Goal: Task Accomplishment & Management: Manage account settings

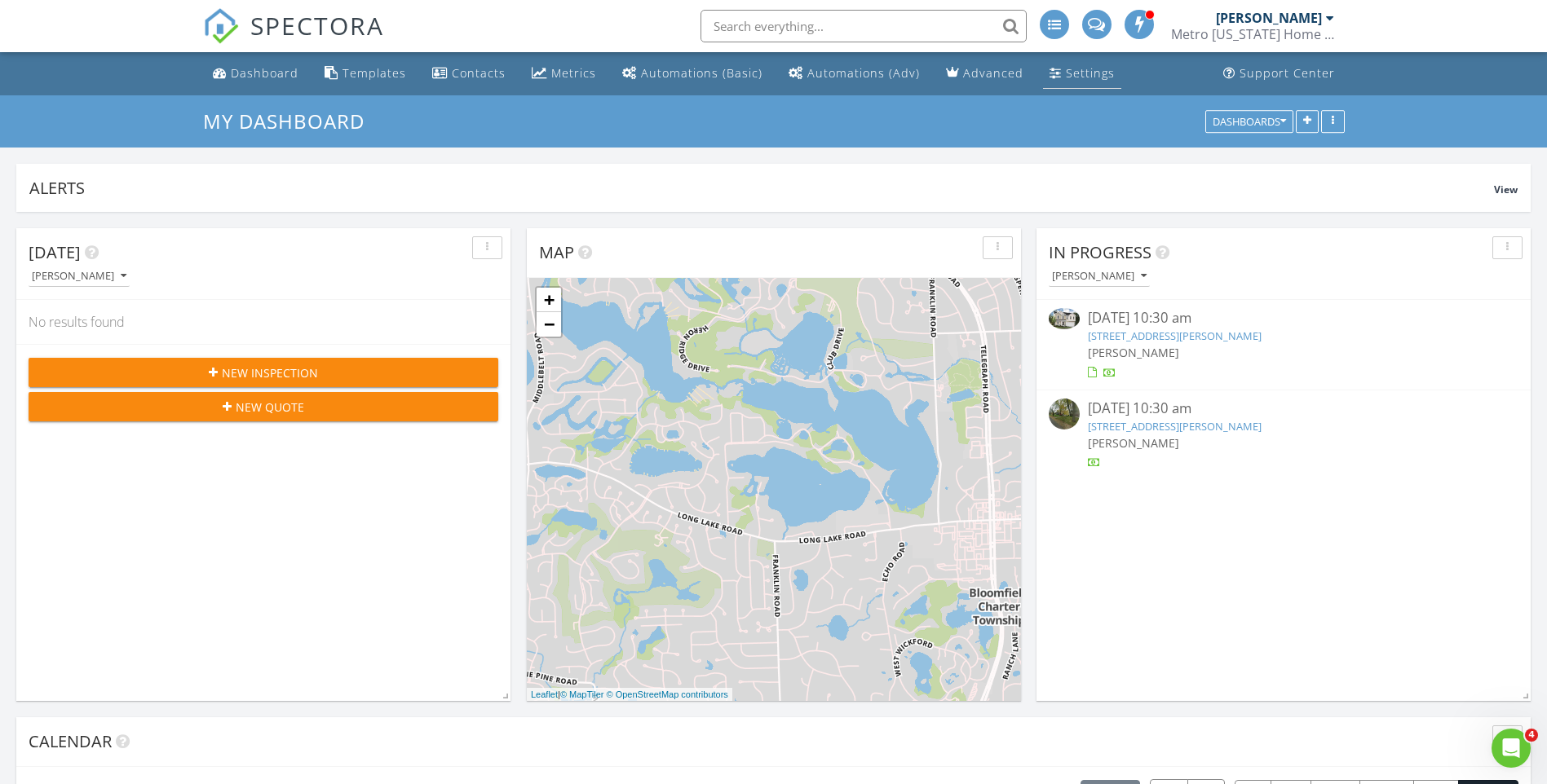
click at [1066, 73] on div "Settings" at bounding box center [1090, 73] width 49 height 16
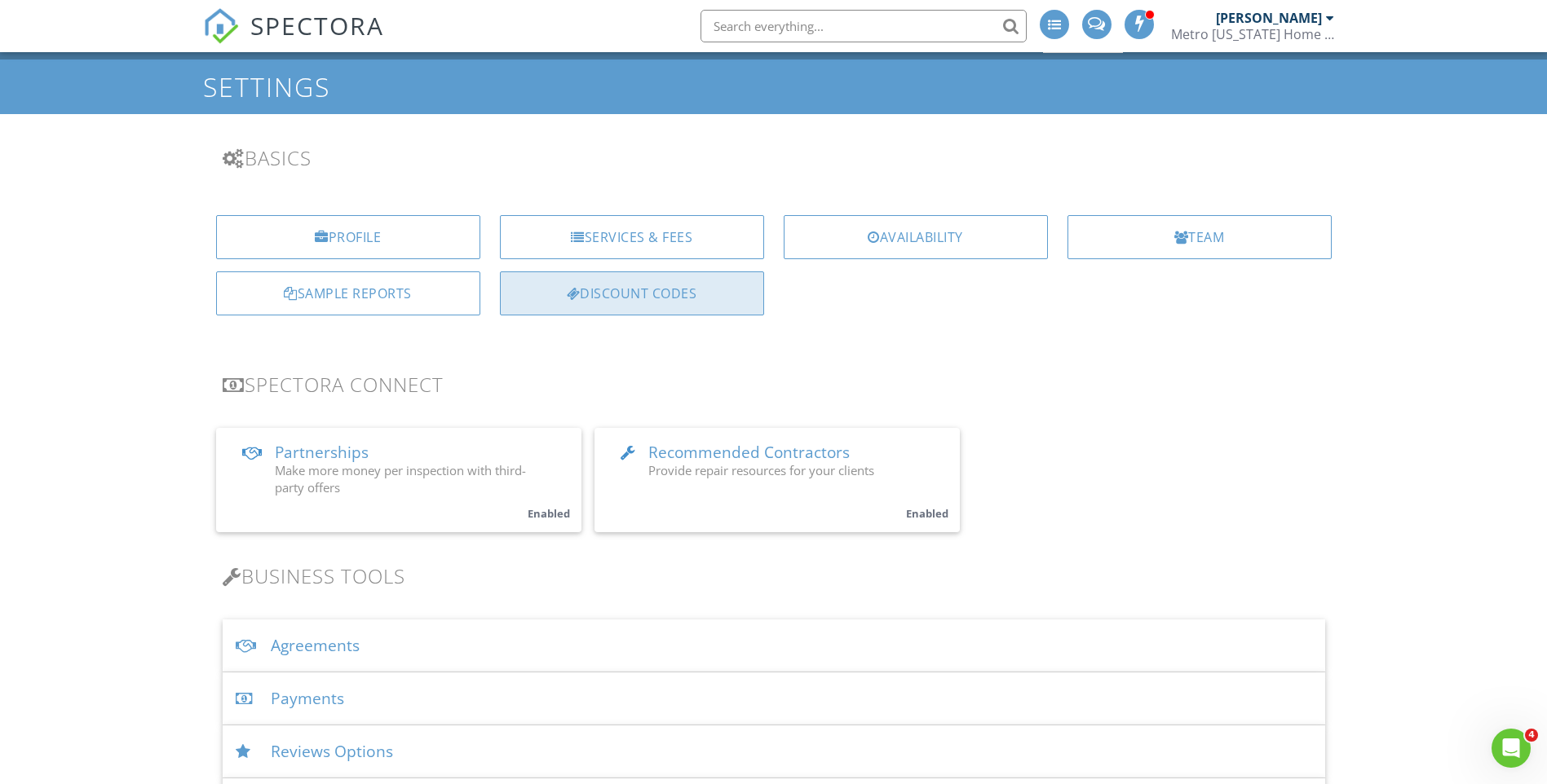
scroll to position [81, 0]
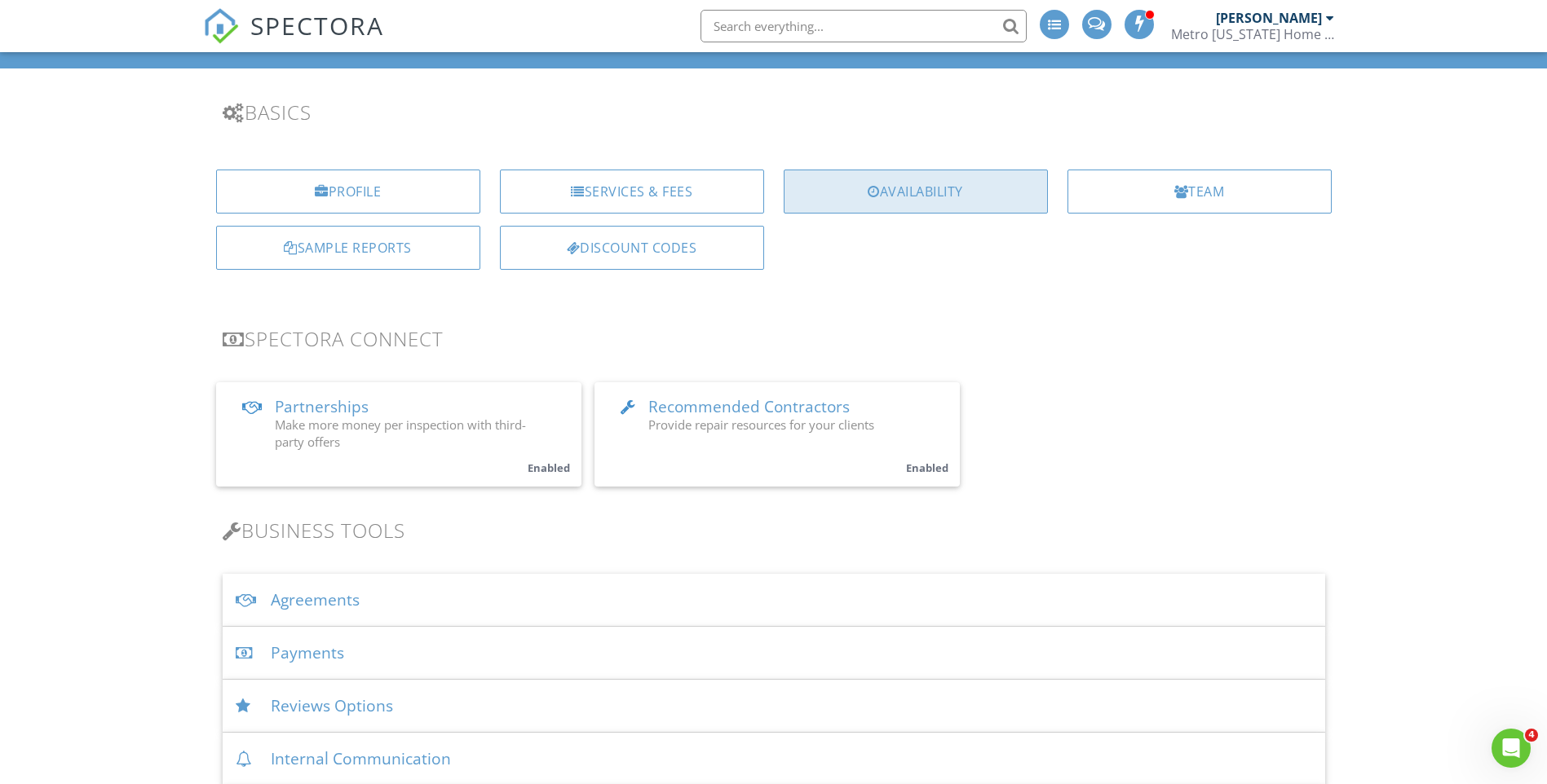
click at [887, 187] on div "Availability" at bounding box center [915, 192] width 264 height 44
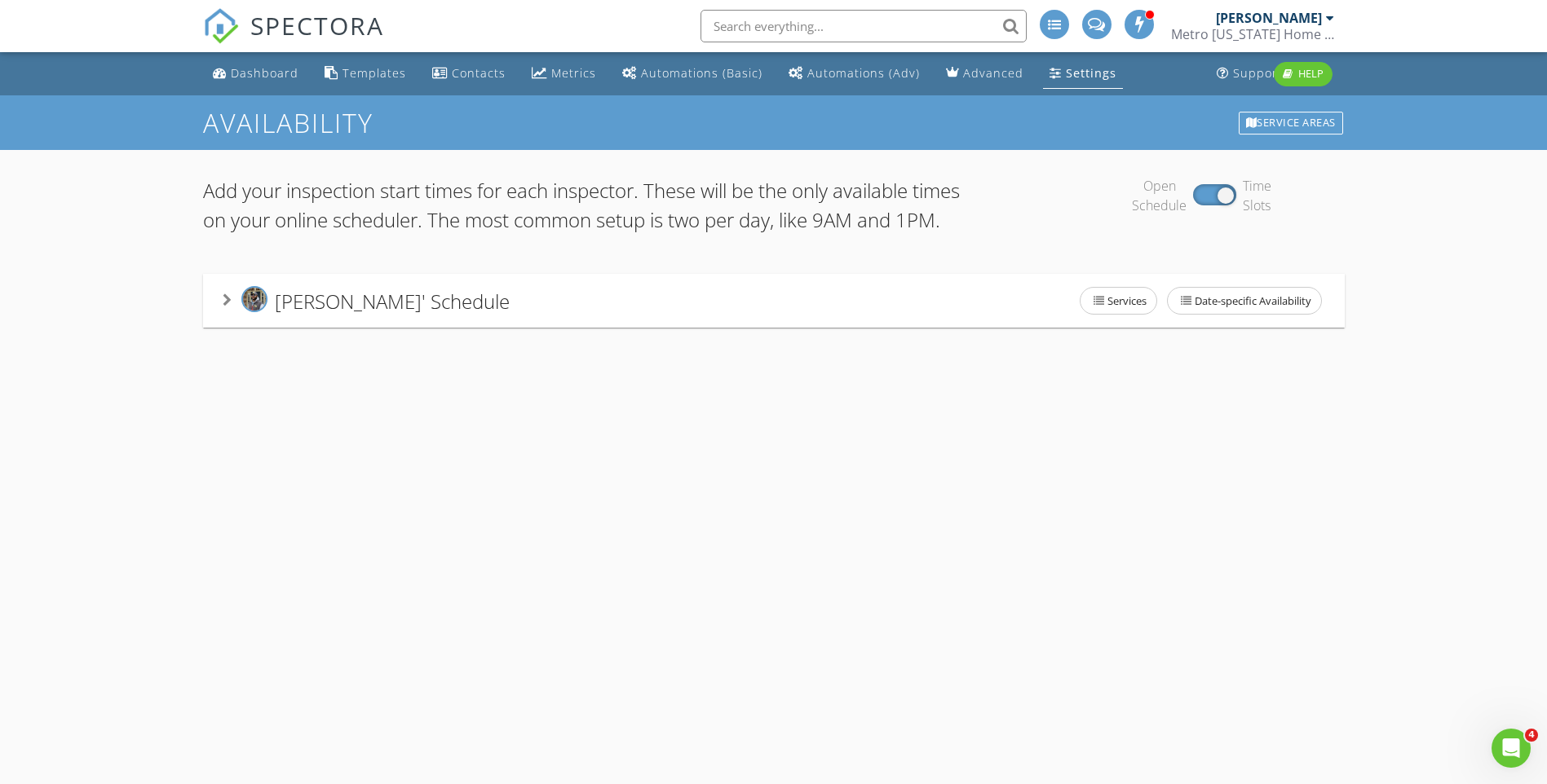
click at [1023, 318] on div "Maurice Threets' Schedule Services Date-specific Availability" at bounding box center [774, 301] width 1102 height 34
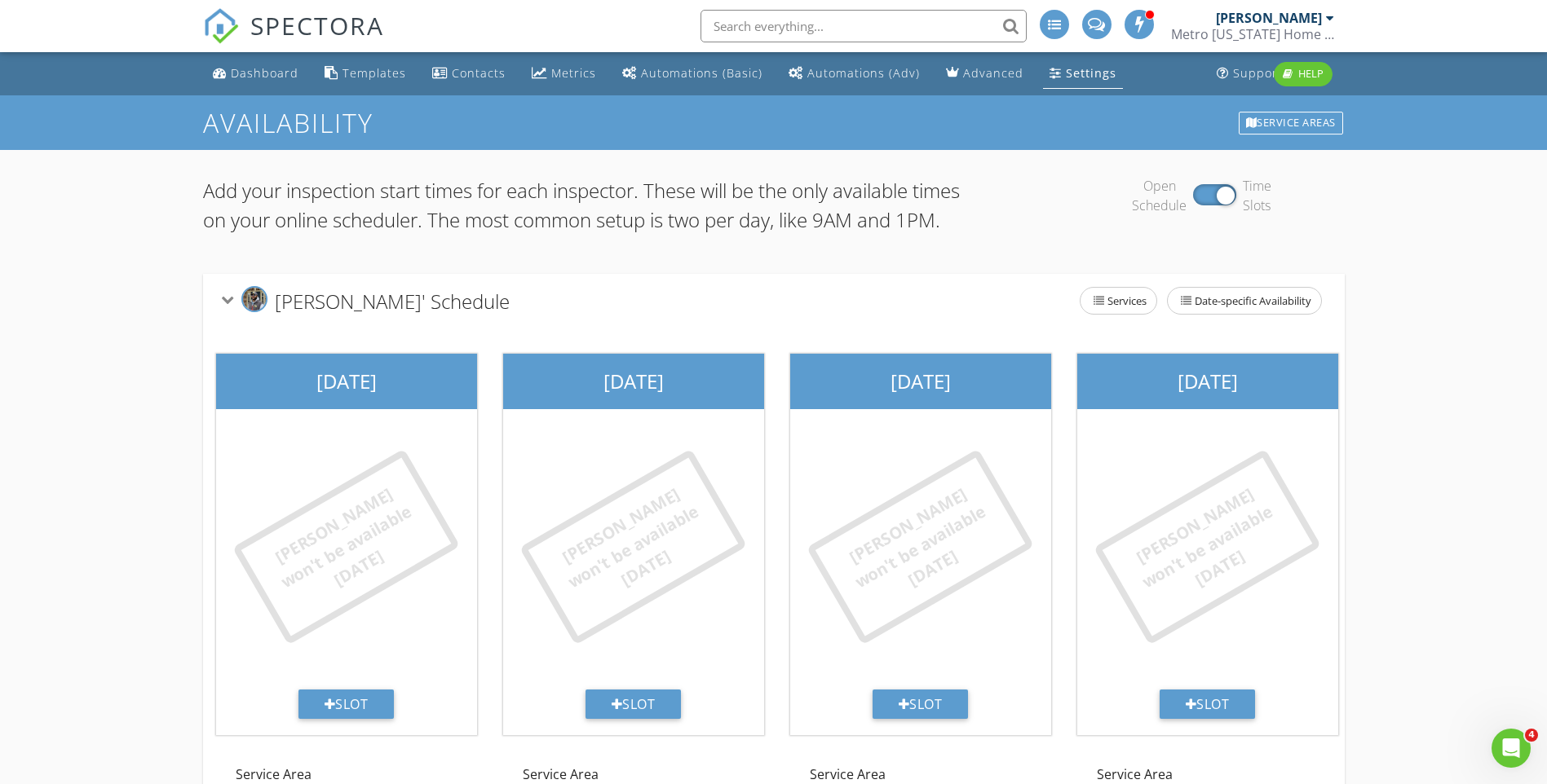
click at [1225, 198] on div at bounding box center [1214, 195] width 43 height 21
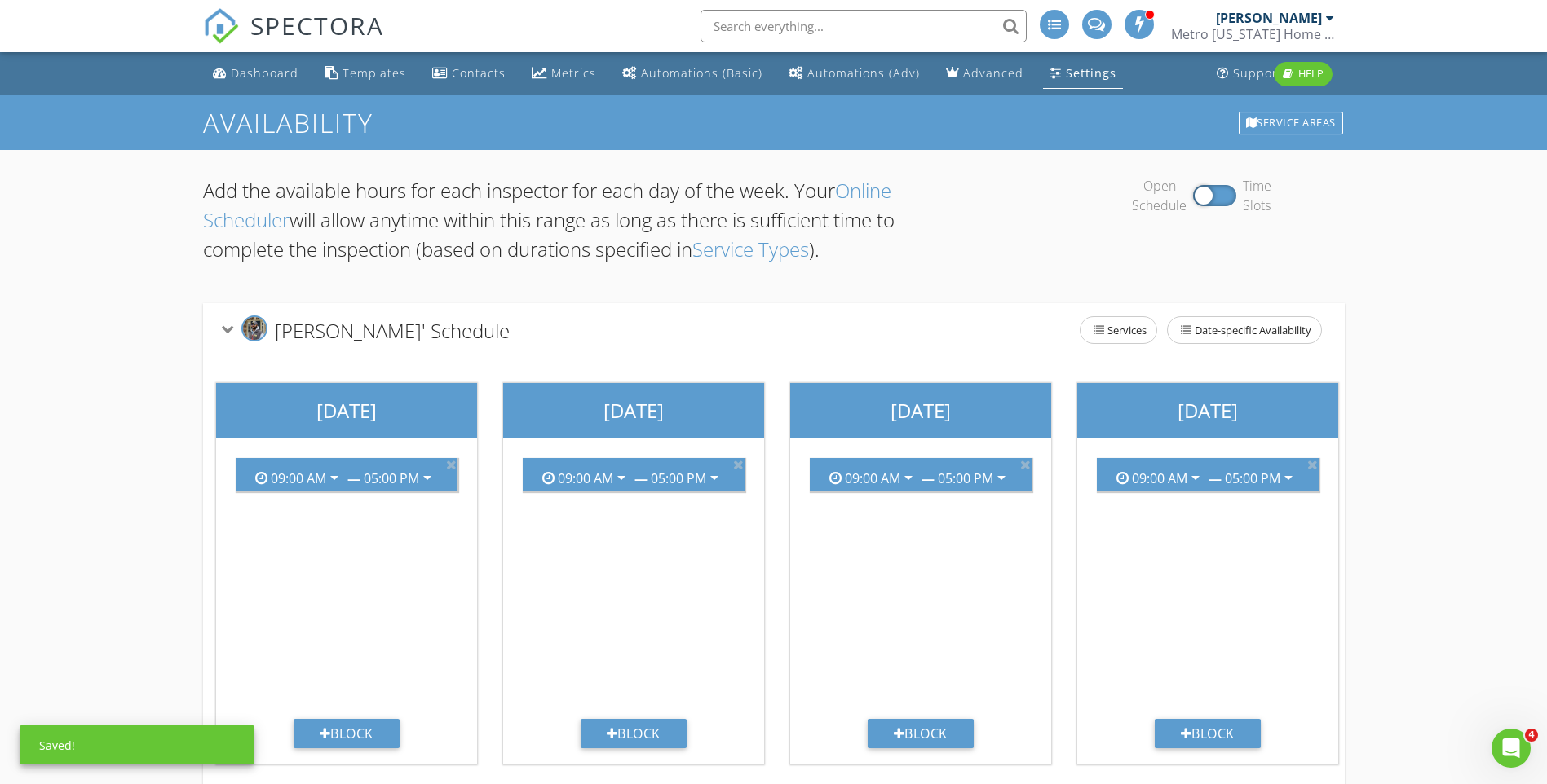
click at [1208, 201] on div at bounding box center [1214, 196] width 43 height 21
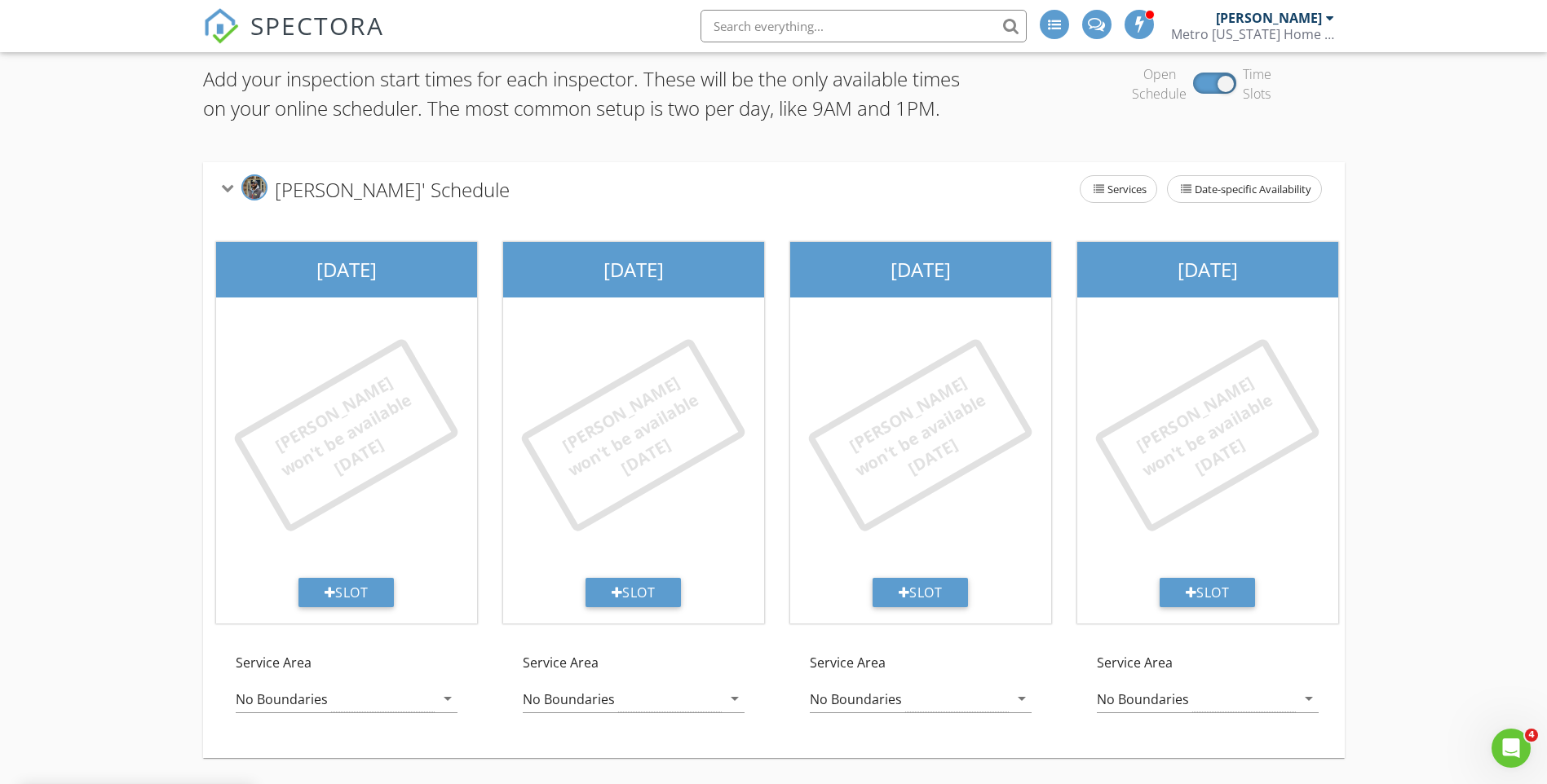
scroll to position [153, 0]
drag, startPoint x: 823, startPoint y: 743, endPoint x: 950, endPoint y: 736, distance: 127.2
click at [950, 736] on div "Sunday Maurice won't be available today Slot Service Area No Boundaries arrow_d…" at bounding box center [1208, 486] width 2010 height 542
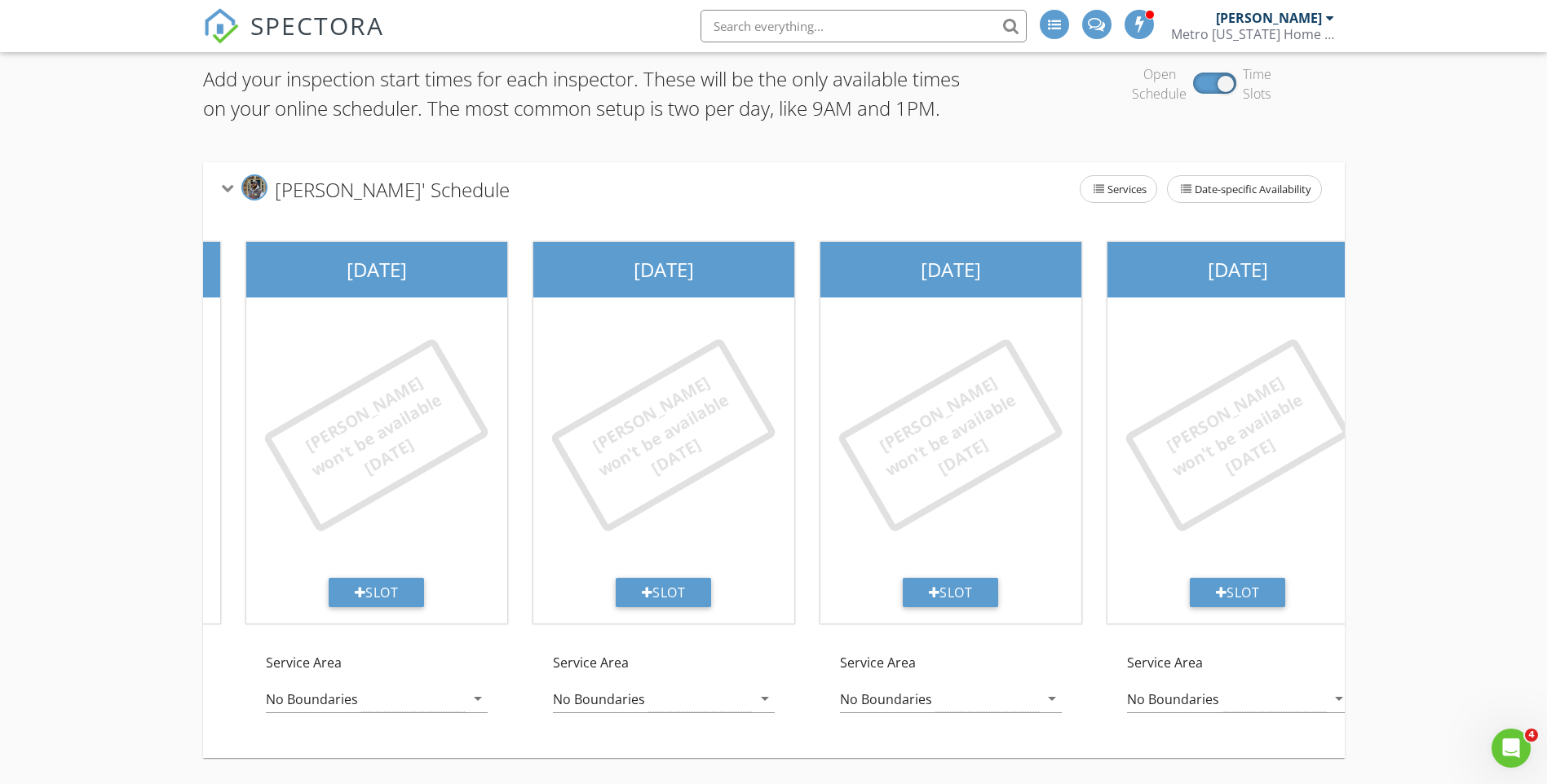
scroll to position [0, 868]
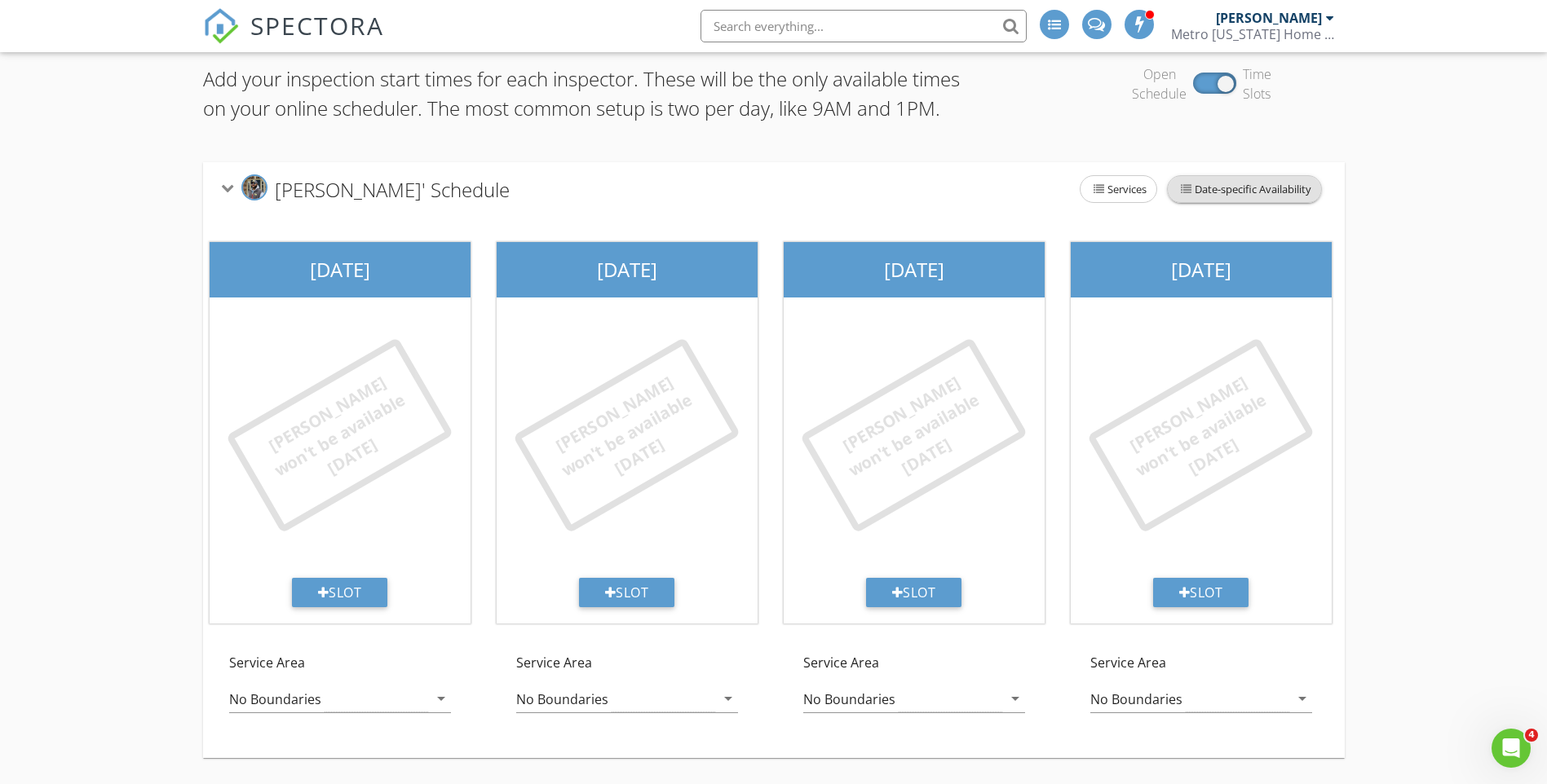
click at [1211, 177] on span "Date-specific Availability" at bounding box center [1244, 189] width 153 height 26
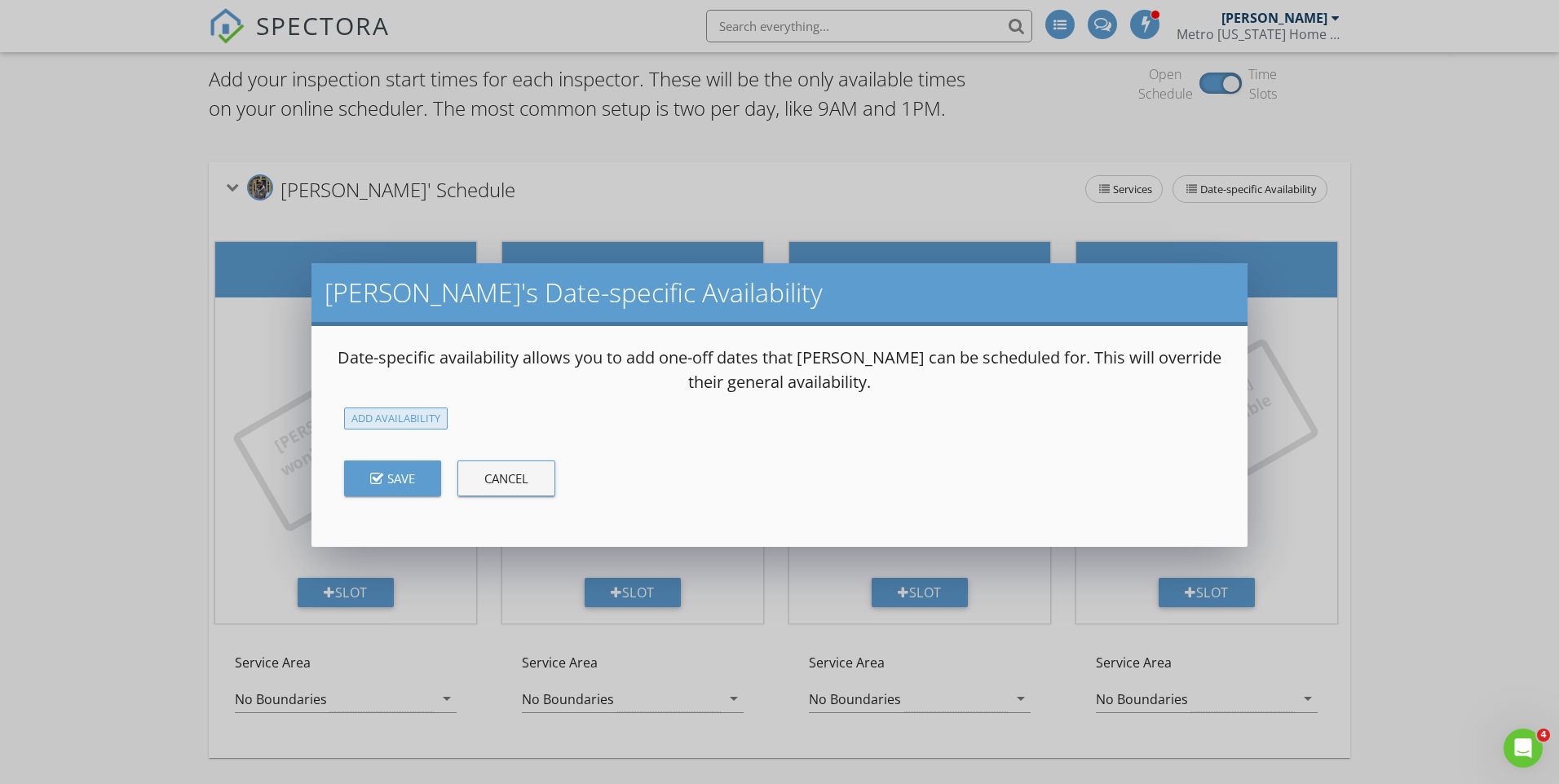
click at [410, 417] on div "Add Availability" at bounding box center [396, 418] width 103 height 22
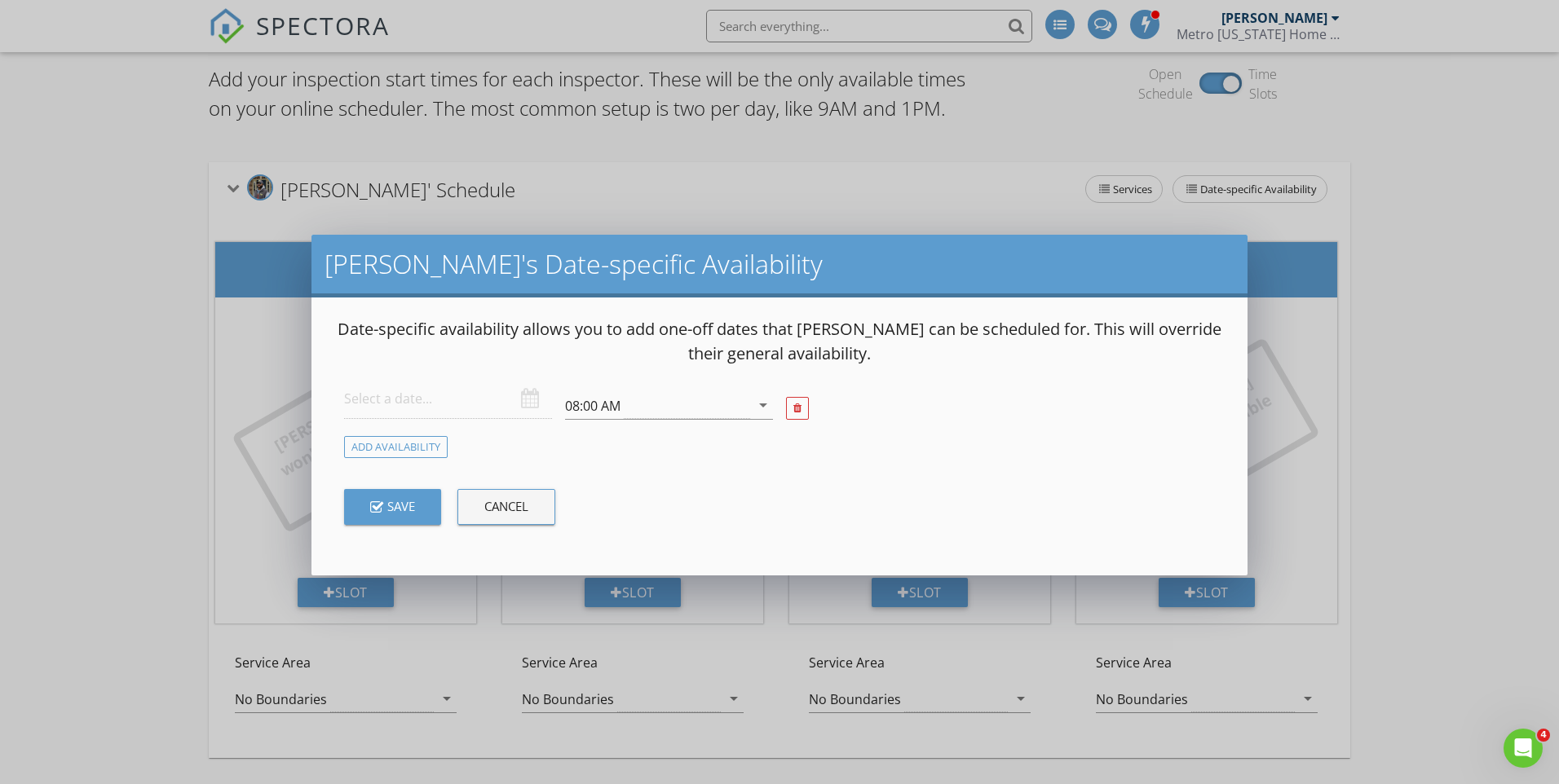
click at [532, 403] on div at bounding box center [449, 399] width 208 height 40
click at [417, 415] on input "text" at bounding box center [449, 399] width 208 height 40
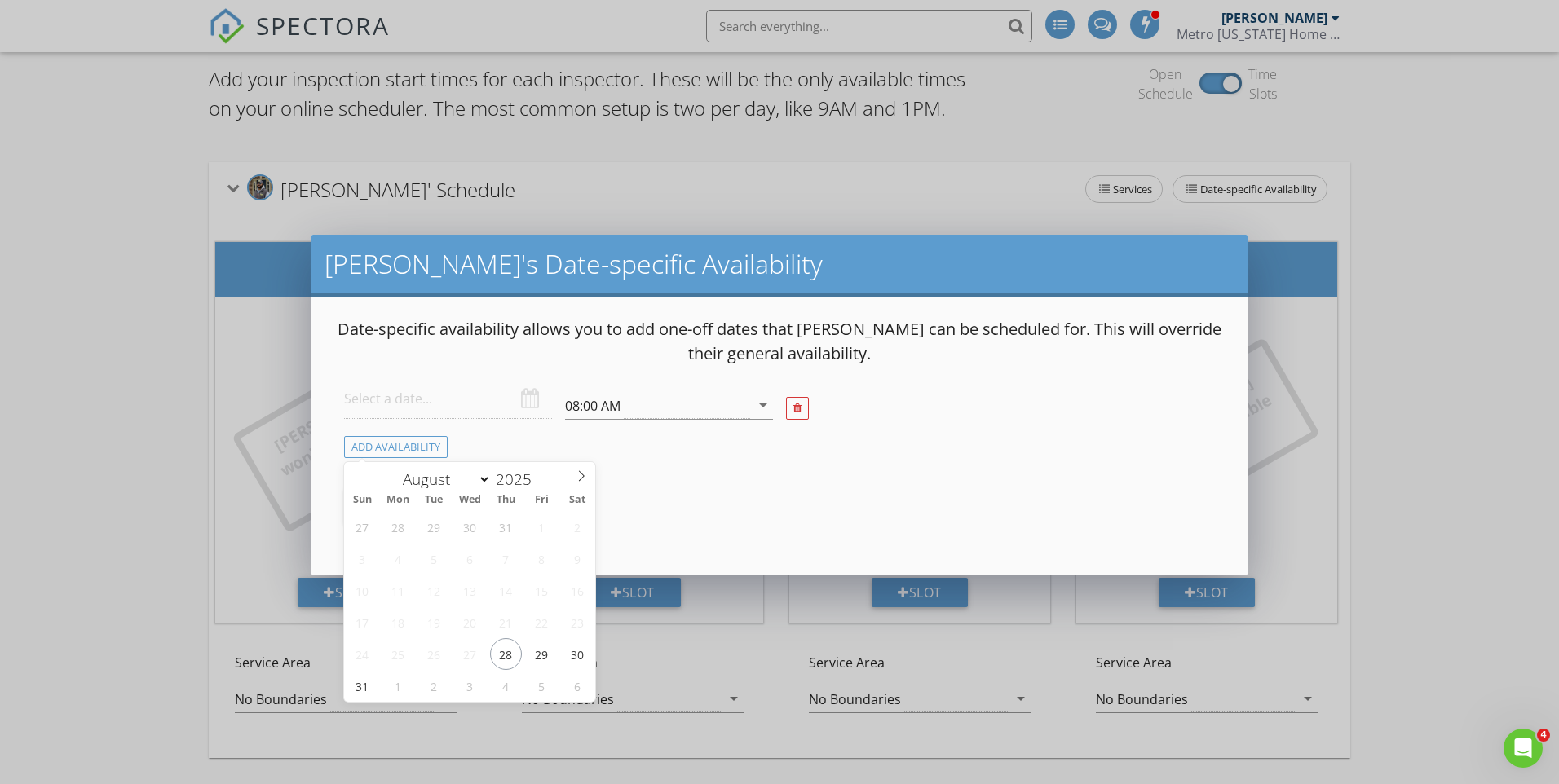
click at [683, 310] on div "Date-specific availability allows you to add one-off dates that Maurice can be …" at bounding box center [779, 436] width 935 height 277
click at [791, 413] on div at bounding box center [797, 408] width 23 height 23
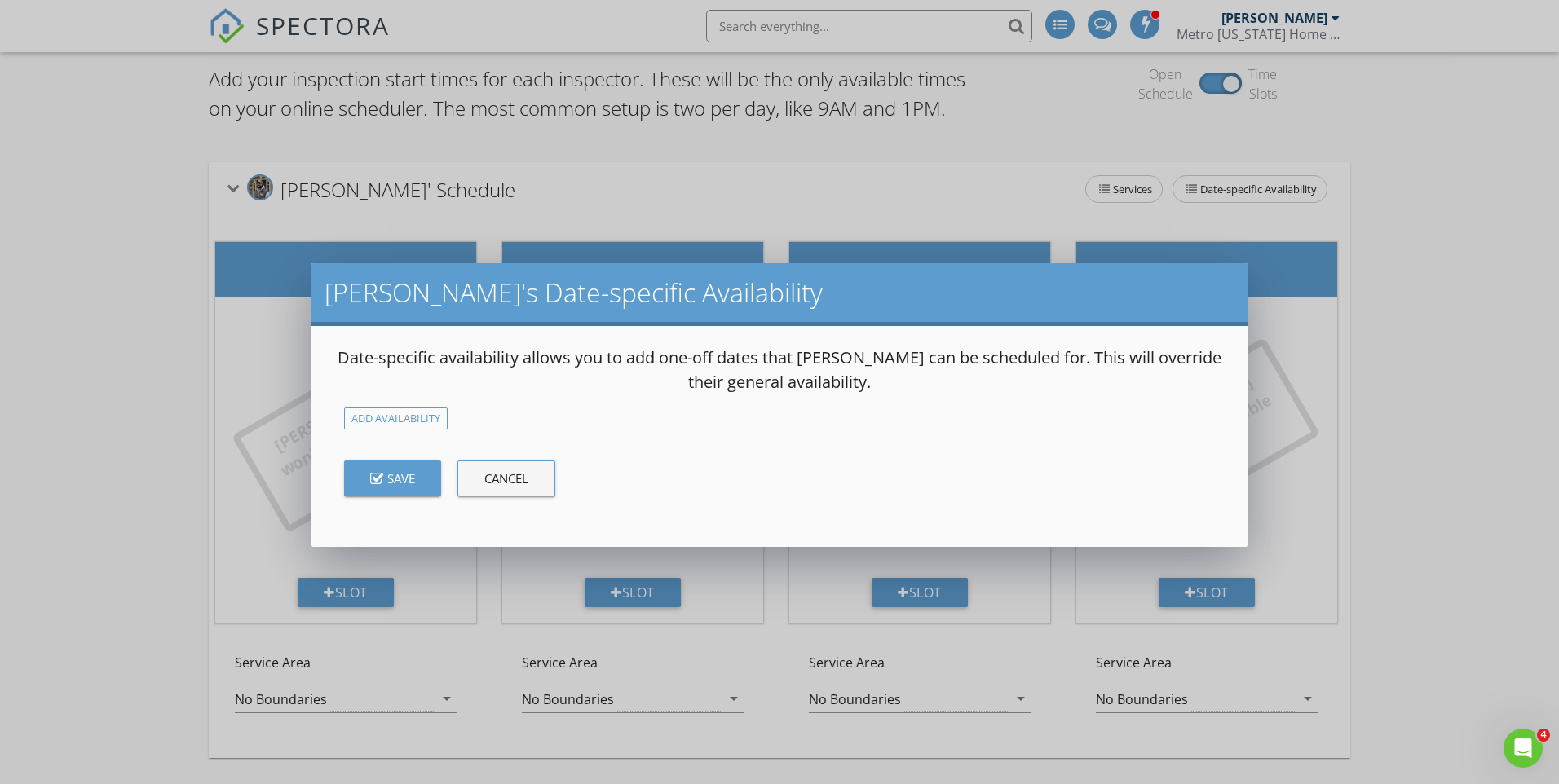
click at [483, 479] on button "Cancel" at bounding box center [506, 479] width 98 height 36
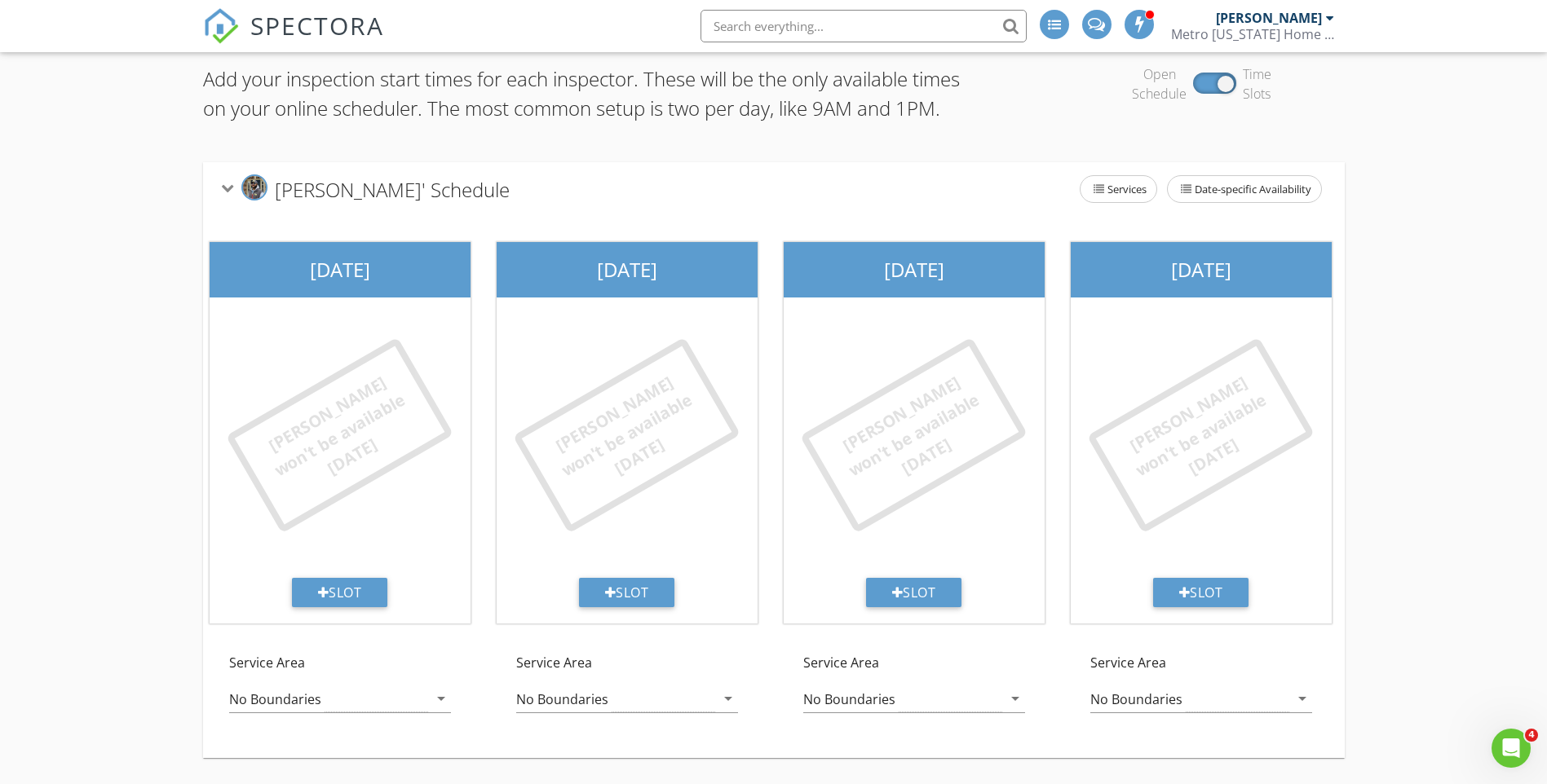
scroll to position [71, 0]
